Goal: Information Seeking & Learning: Find specific fact

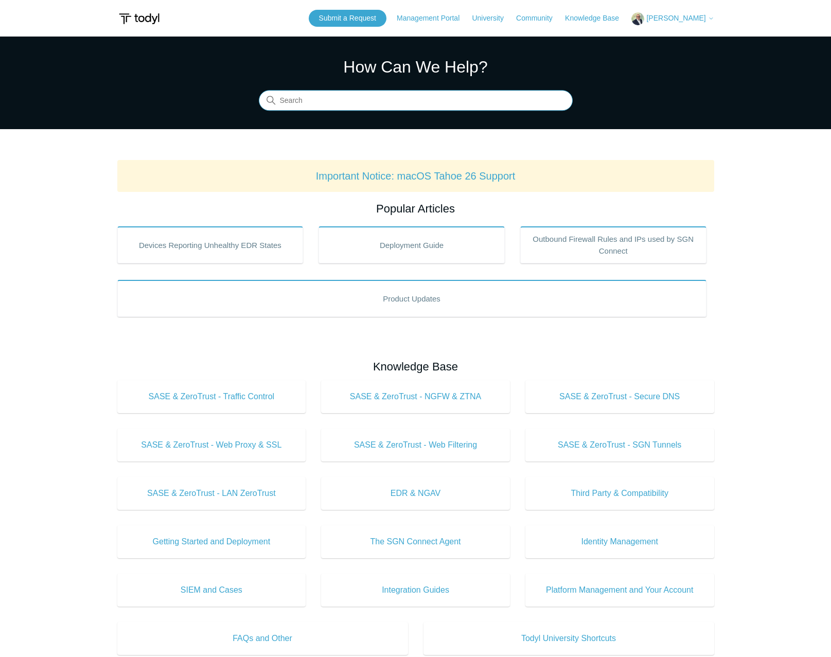
click at [395, 101] on input "Search" at bounding box center [416, 101] width 314 height 21
type input "exclus"
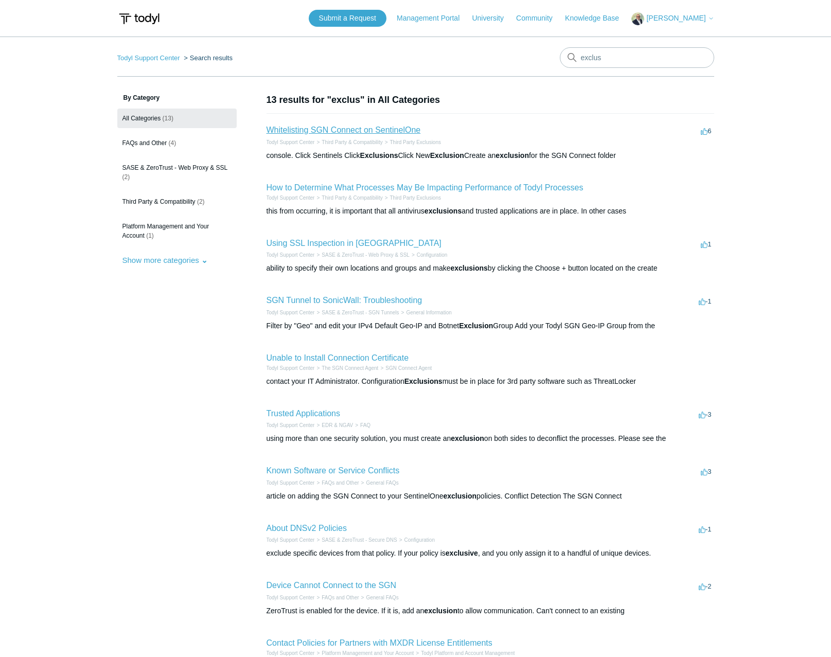
click at [370, 128] on link "Whitelisting SGN Connect on SentinelOne" at bounding box center [343, 129] width 154 height 9
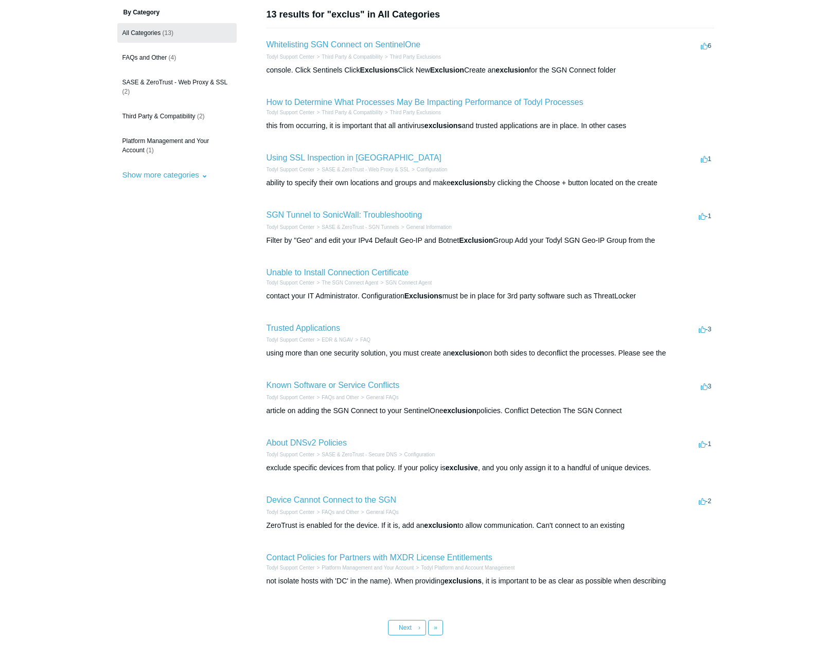
scroll to position [103, 0]
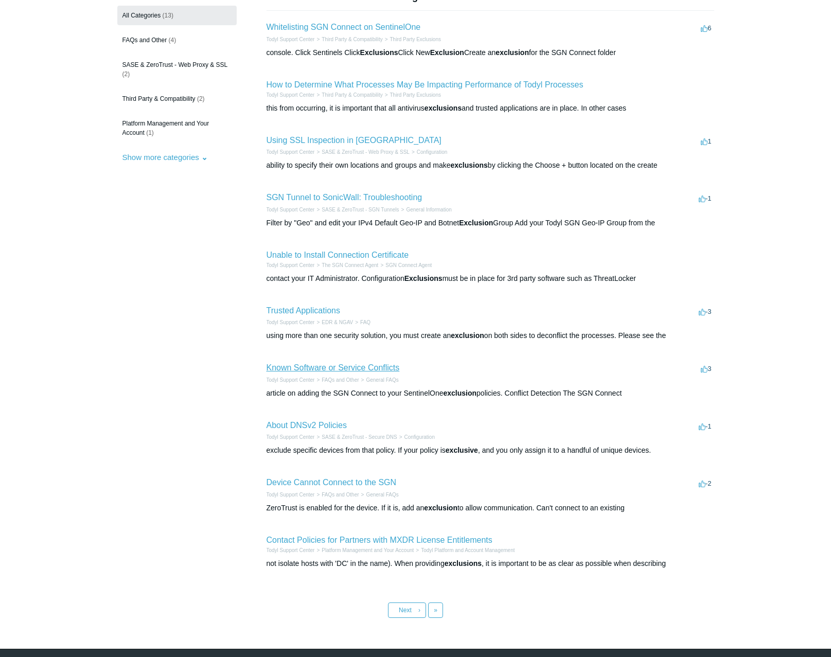
click at [378, 369] on link "Known Software or Service Conflicts" at bounding box center [332, 367] width 133 height 9
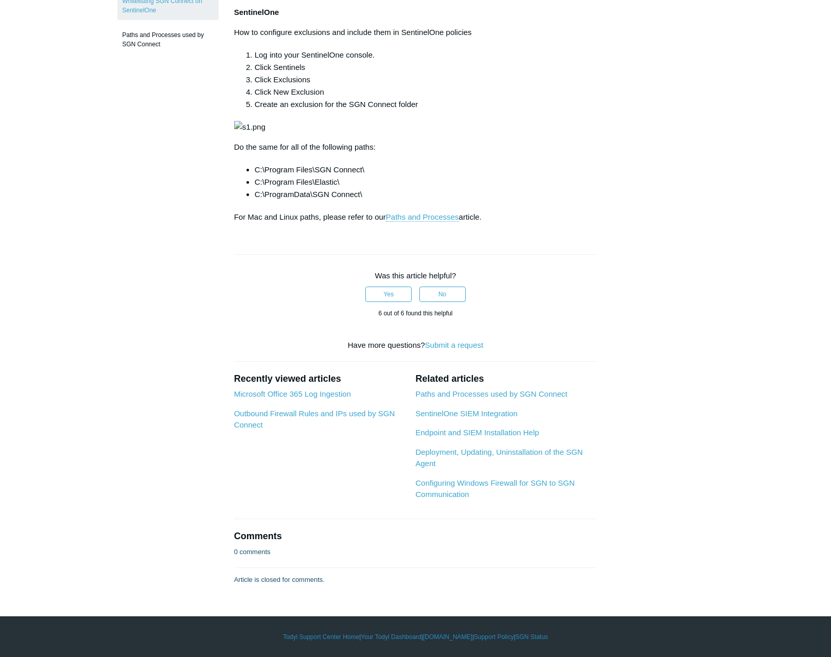
scroll to position [309, 0]
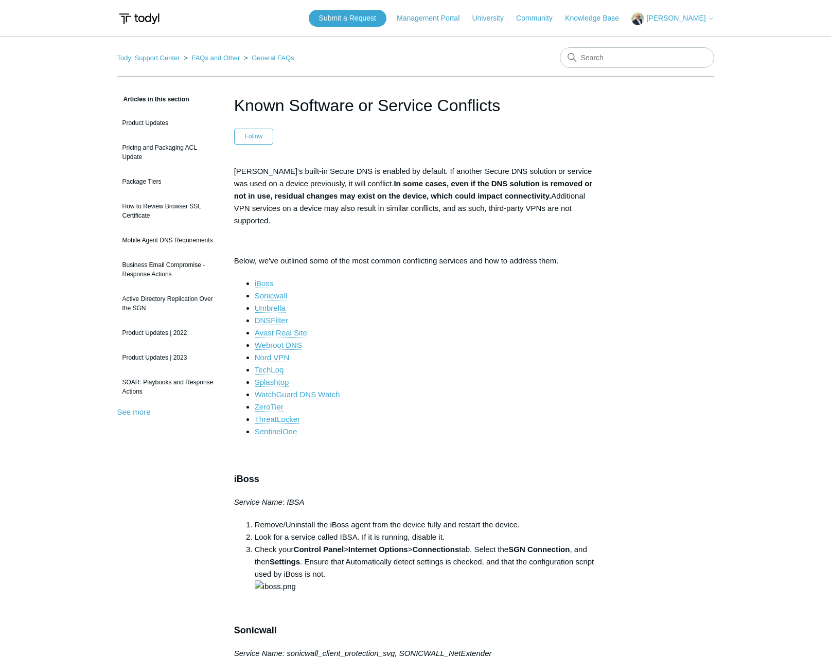
click at [292, 427] on link "SentinelOne" at bounding box center [276, 431] width 43 height 9
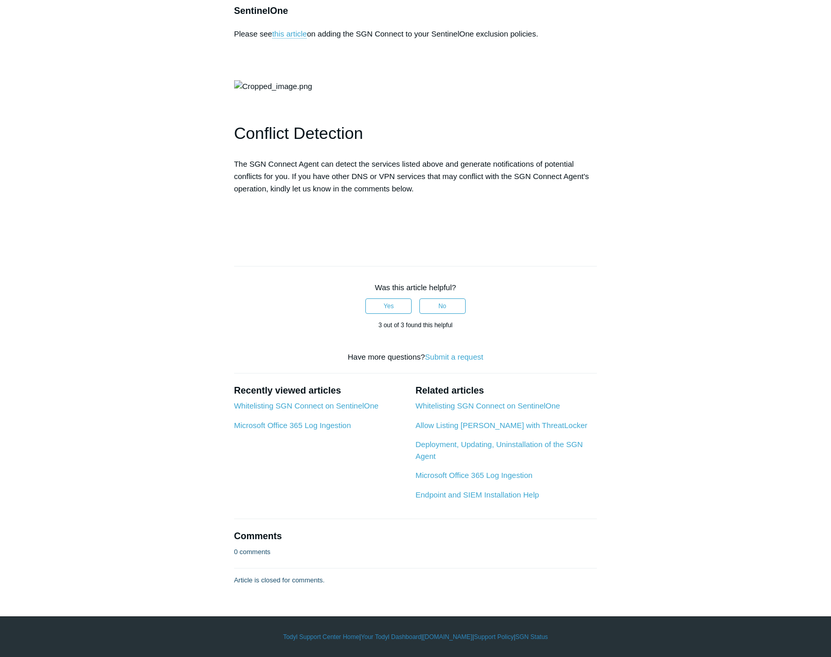
scroll to position [2353, 0]
click at [296, 39] on link "this article" at bounding box center [289, 33] width 35 height 9
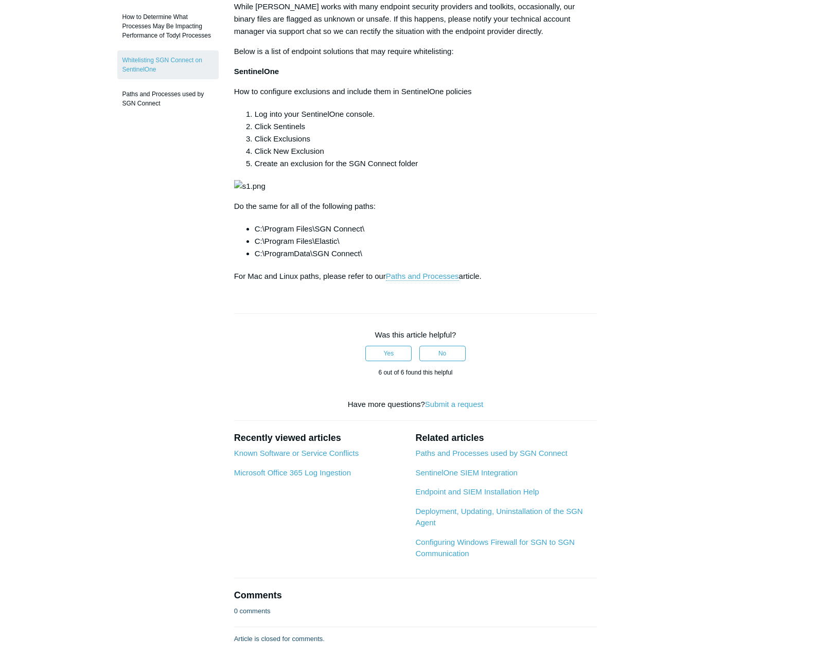
scroll to position [190, 0]
